Goal: Navigation & Orientation: Find specific page/section

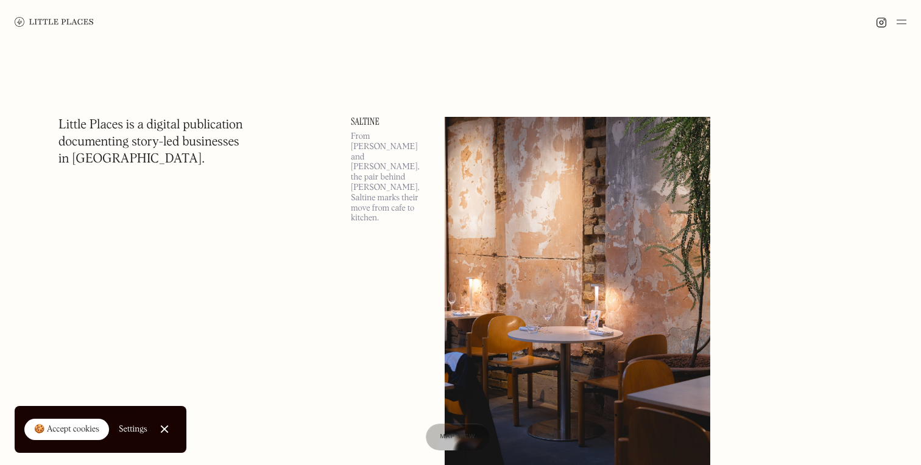
click at [66, 431] on div "🍪 Accept cookies" at bounding box center [66, 430] width 65 height 12
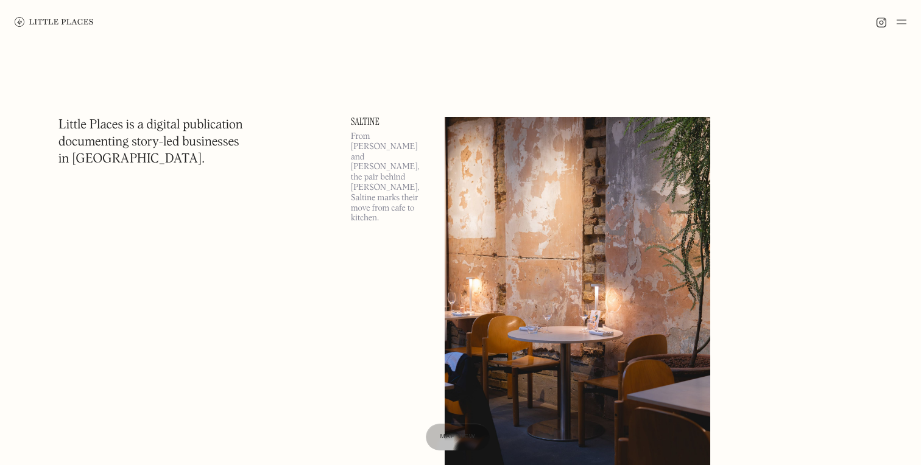
click at [638, 22] on img at bounding box center [902, 22] width 10 height 15
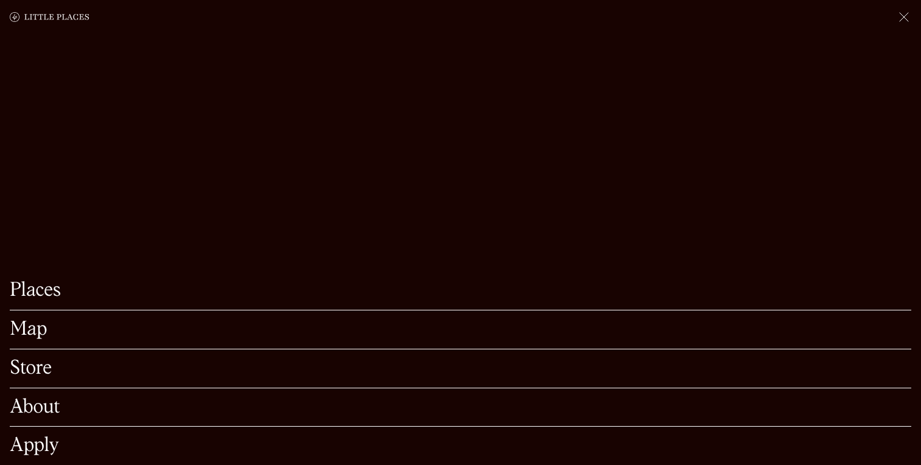
click at [37, 337] on link "Map" at bounding box center [460, 329] width 901 height 19
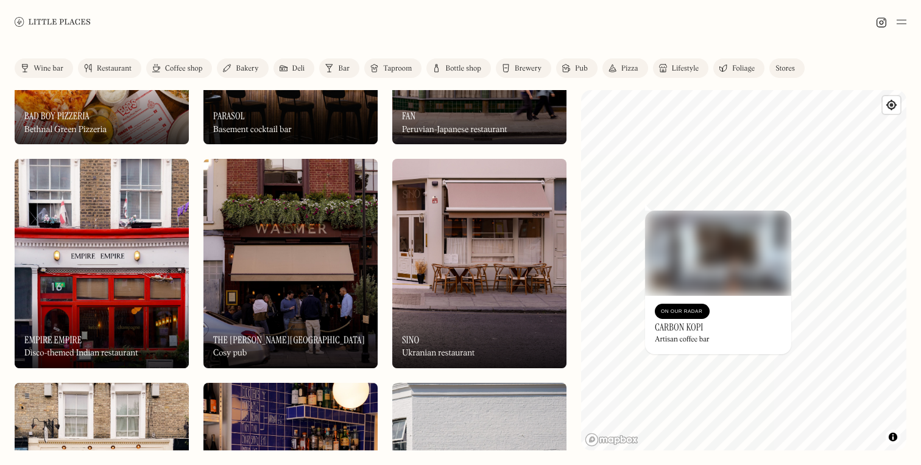
scroll to position [384, 0]
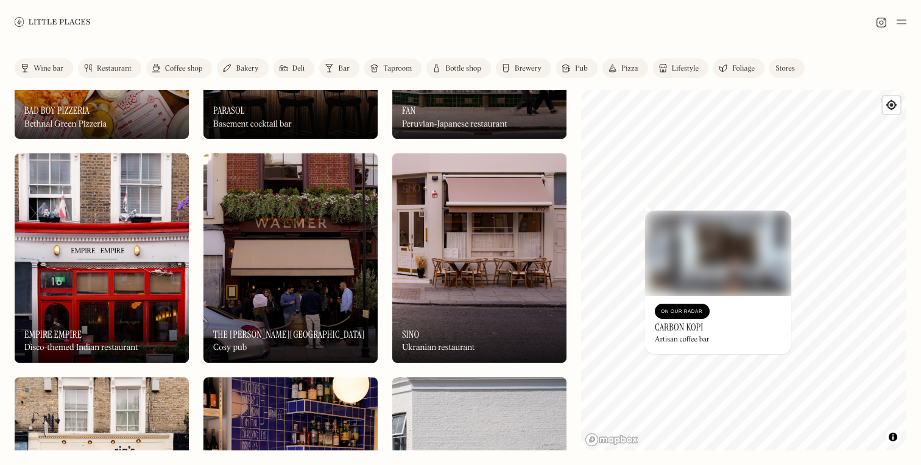
click at [700, 283] on img at bounding box center [718, 253] width 146 height 85
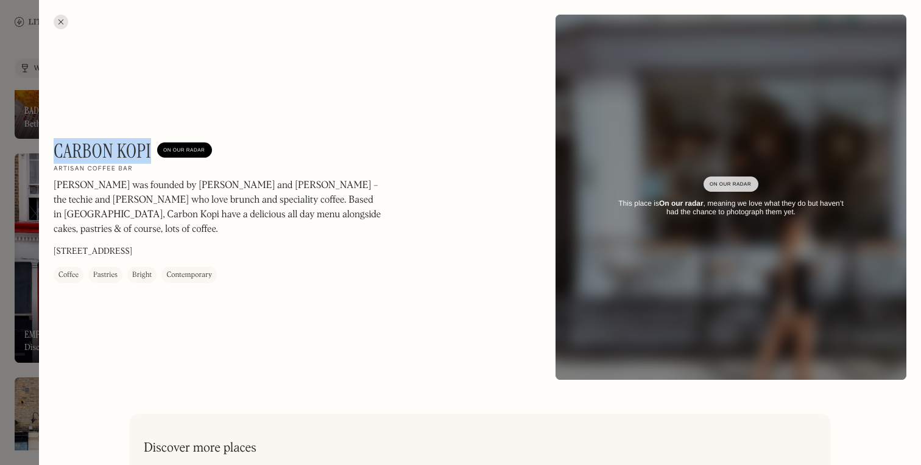
drag, startPoint x: 55, startPoint y: 149, endPoint x: 152, endPoint y: 146, distance: 96.3
click at [152, 146] on div "Carbon Kopi On Our Radar" at bounding box center [133, 150] width 158 height 23
copy h1 "Carbon Kopi"
click at [62, 21] on div at bounding box center [61, 22] width 15 height 15
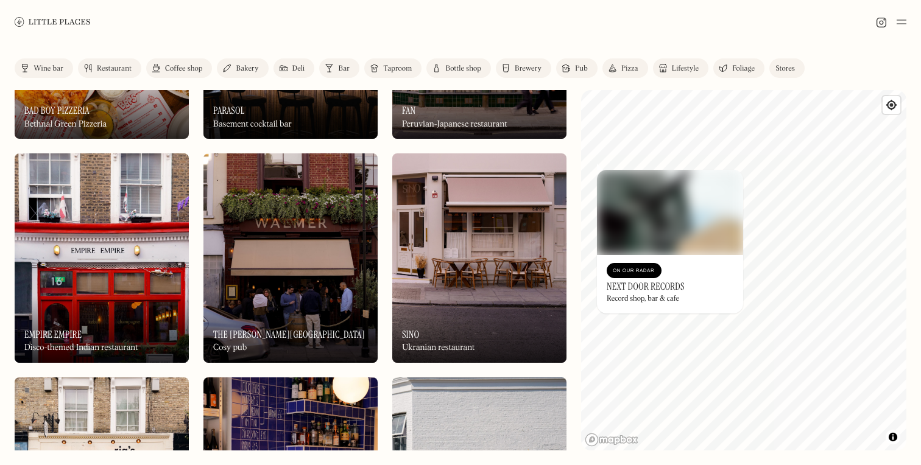
click at [598, 175] on img at bounding box center [670, 212] width 146 height 85
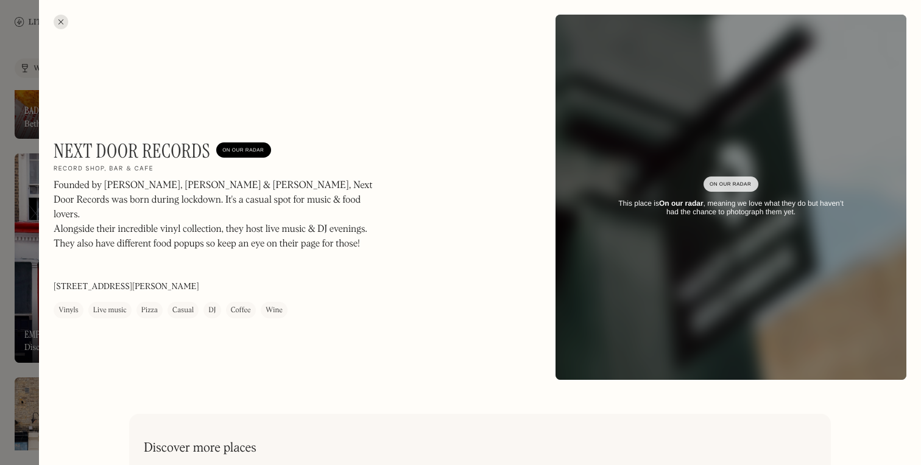
click at [57, 19] on div at bounding box center [61, 22] width 15 height 15
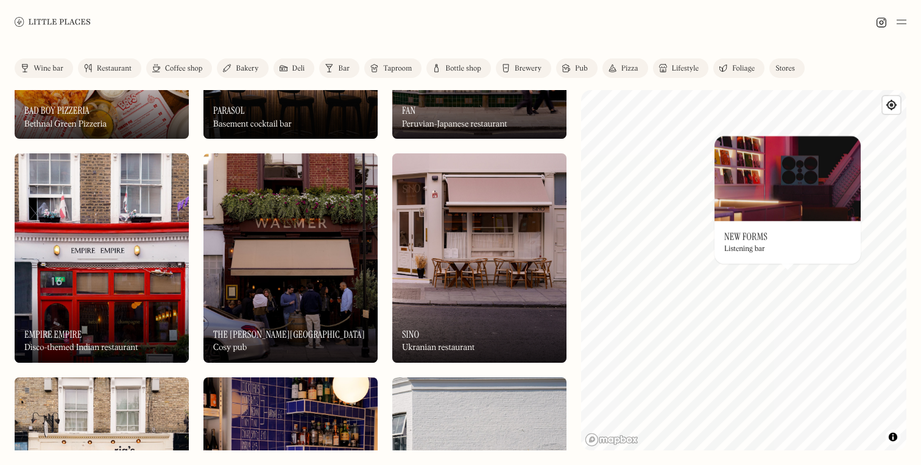
click at [792, 242] on div "© Mapbox © OpenStreetMap Improve this map On Our Radar New Forms Listening bar ×" at bounding box center [743, 270] width 325 height 361
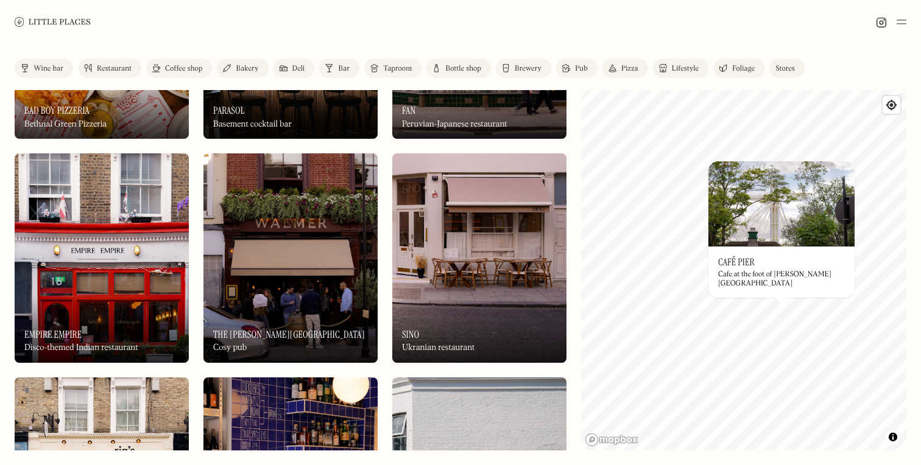
click at [99, 73] on link "Restaurant" at bounding box center [109, 67] width 63 height 19
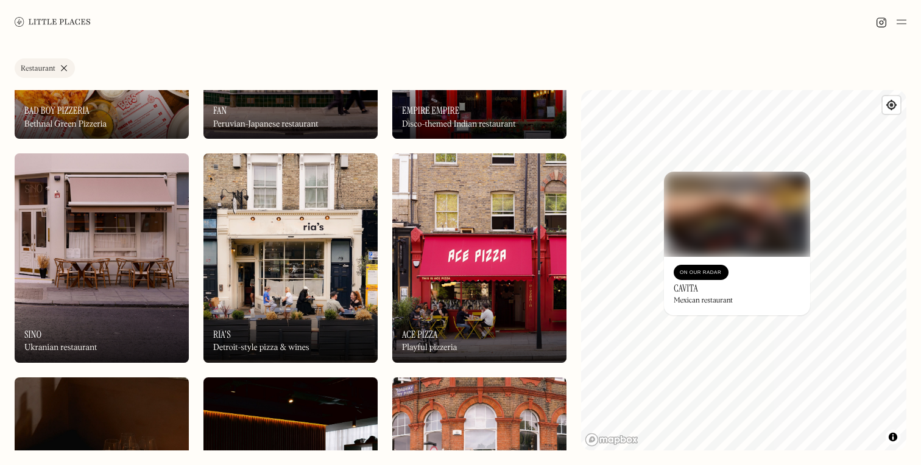
click at [496, 69] on div "Label Restaurant Wine bar Restaurant Coffee shop Bakery Deli Bar Taproom Bottle…" at bounding box center [461, 70] width 892 height 24
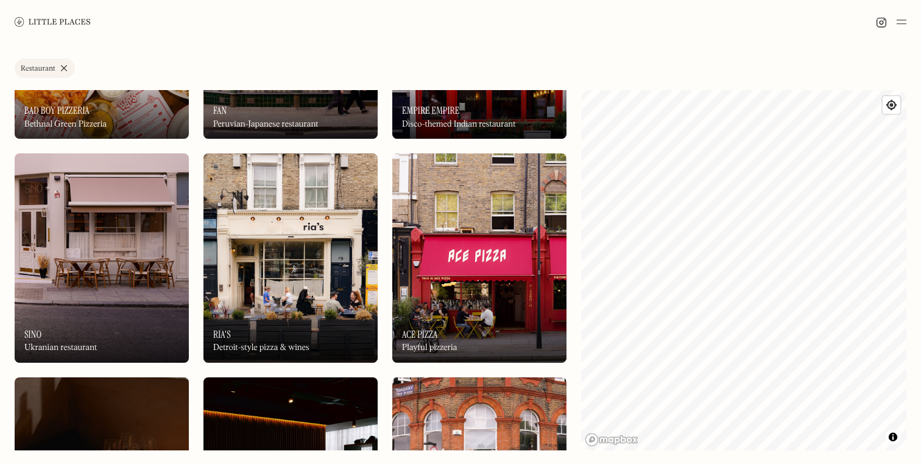
click at [62, 66] on link "Restaurant" at bounding box center [45, 67] width 60 height 19
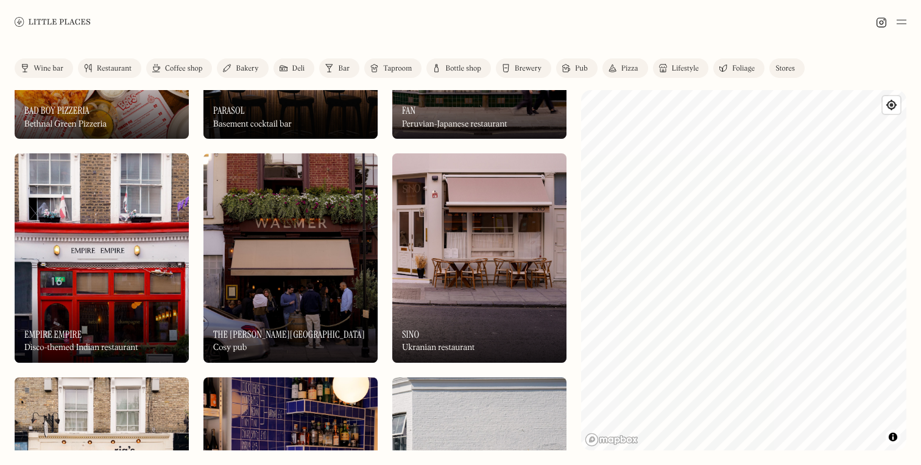
click at [188, 67] on div "Coffee shop" at bounding box center [183, 68] width 37 height 7
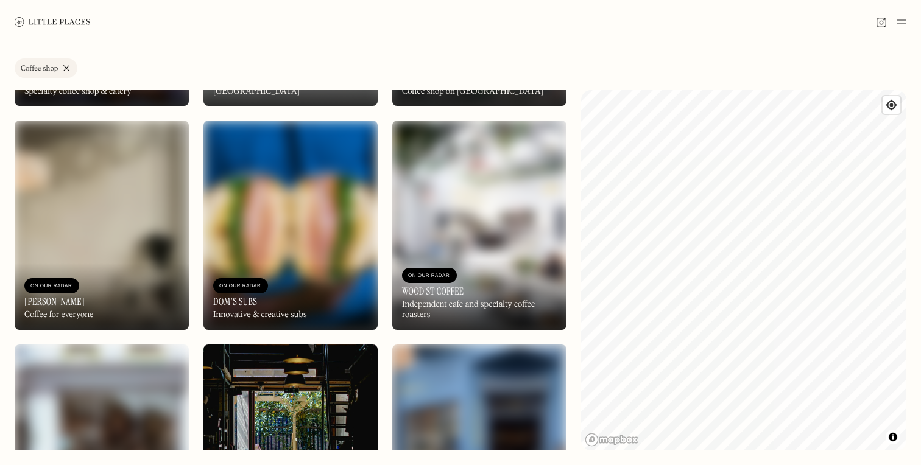
scroll to position [2878, 0]
